Goal: Task Accomplishment & Management: Manage account settings

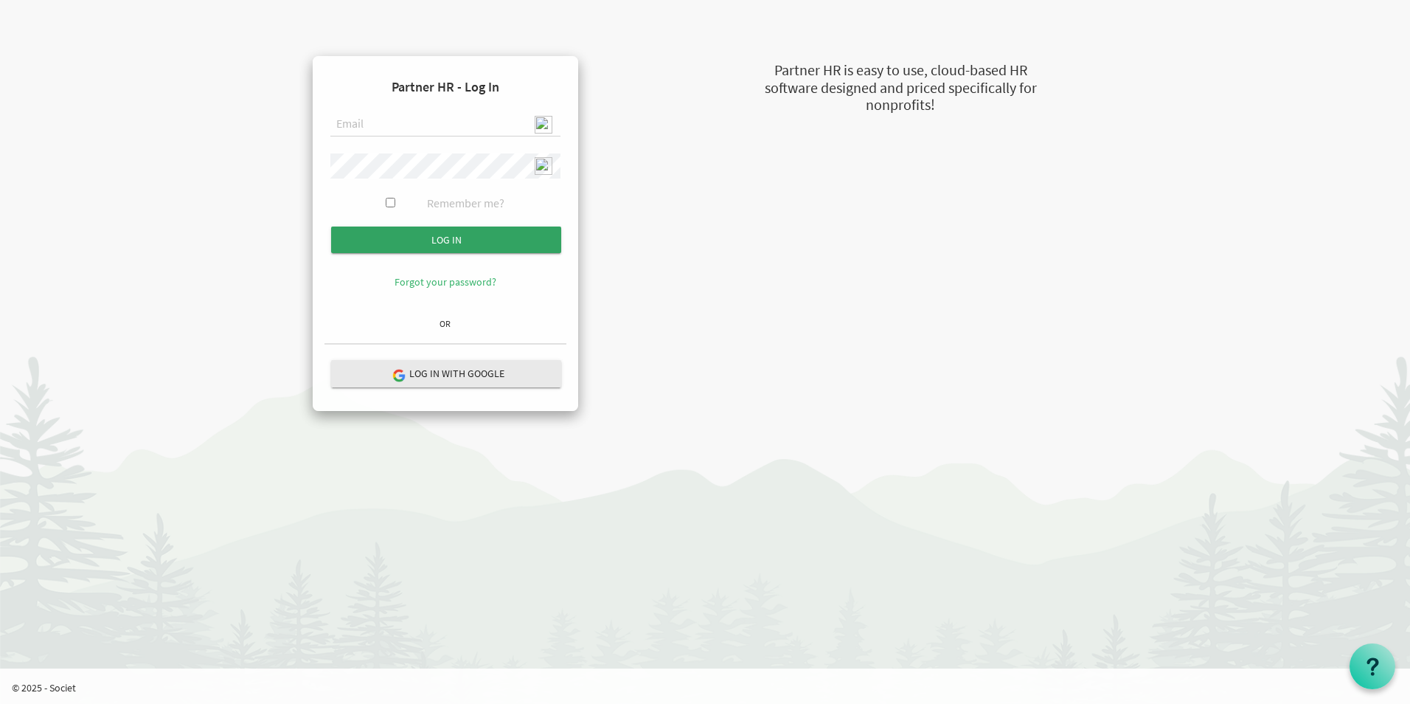
type input "[EMAIL_ADDRESS][DOMAIN_NAME]"
click at [446, 232] on input "Log in" at bounding box center [446, 239] width 230 height 27
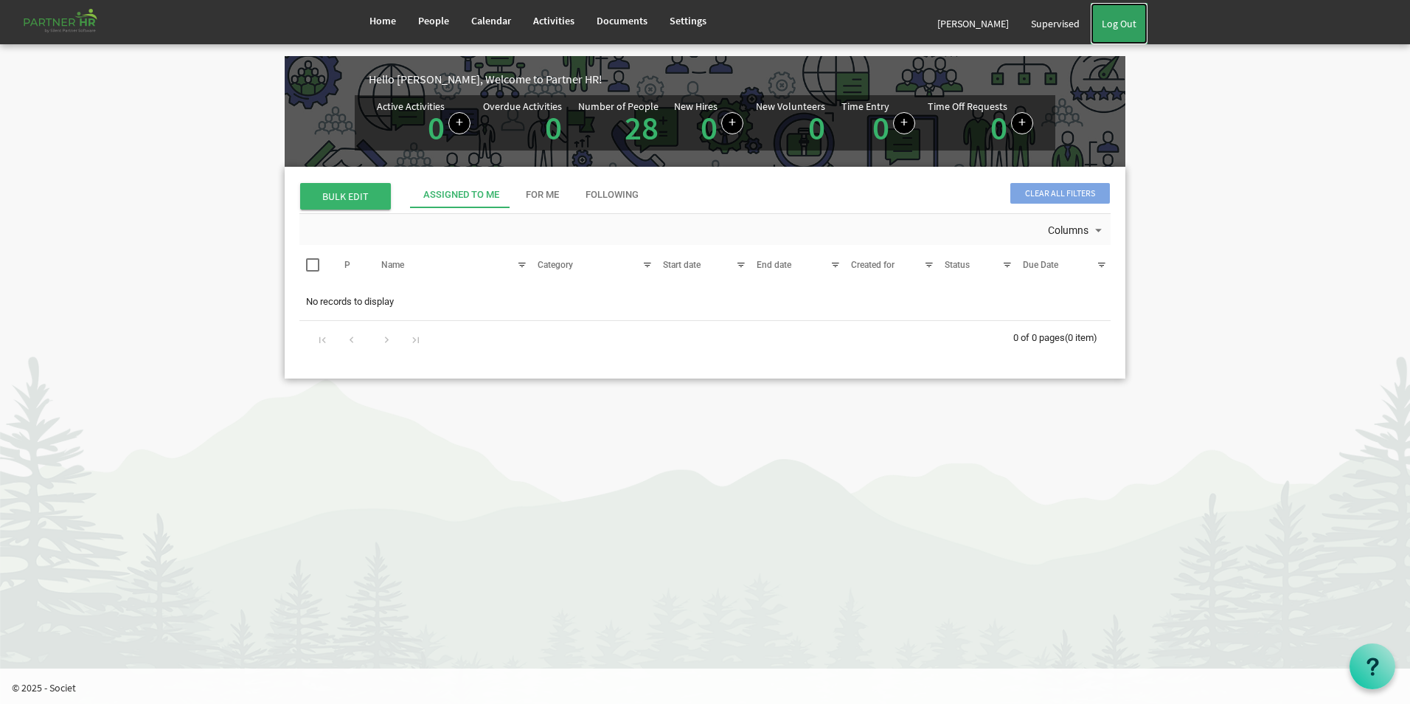
click at [1123, 18] on link "Log Out" at bounding box center [1119, 23] width 57 height 41
